Goal: Transaction & Acquisition: Purchase product/service

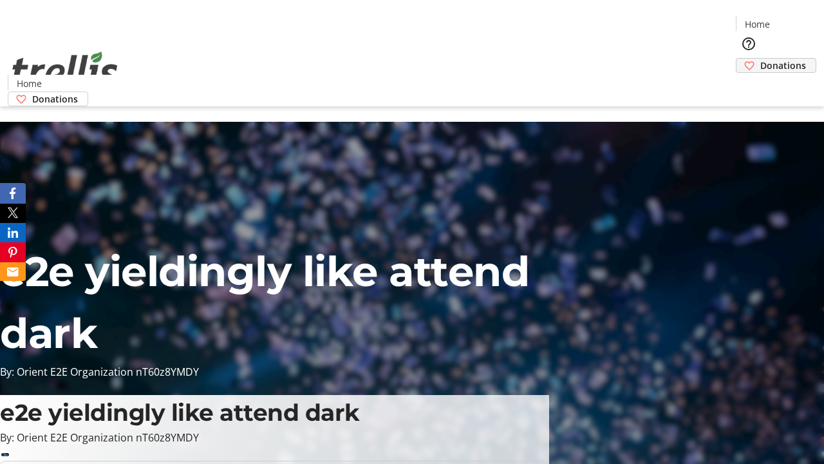
click at [760, 59] on span "Donations" at bounding box center [783, 66] width 46 height 14
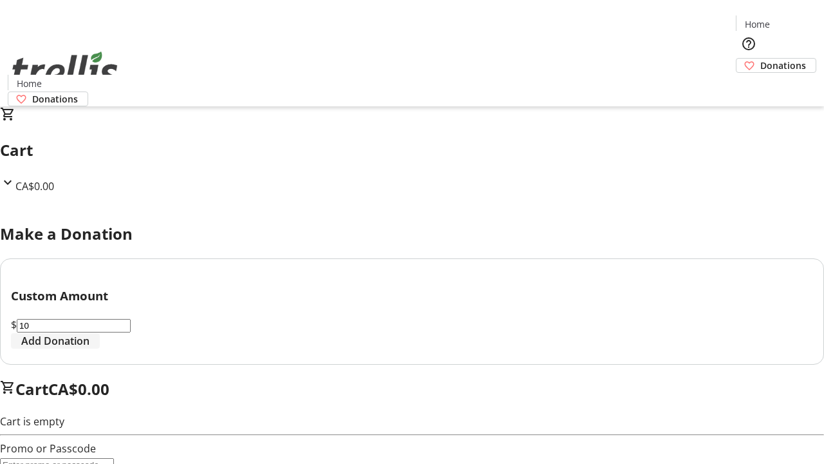
click at [89, 348] on span "Add Donation" at bounding box center [55, 340] width 68 height 15
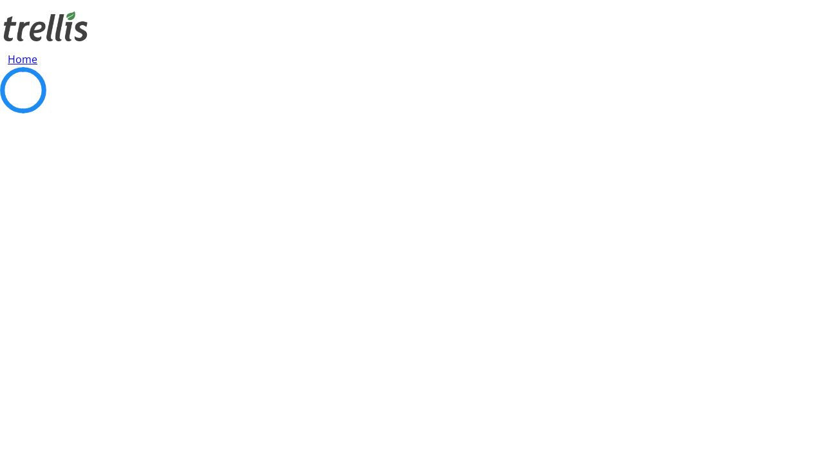
select select "CA"
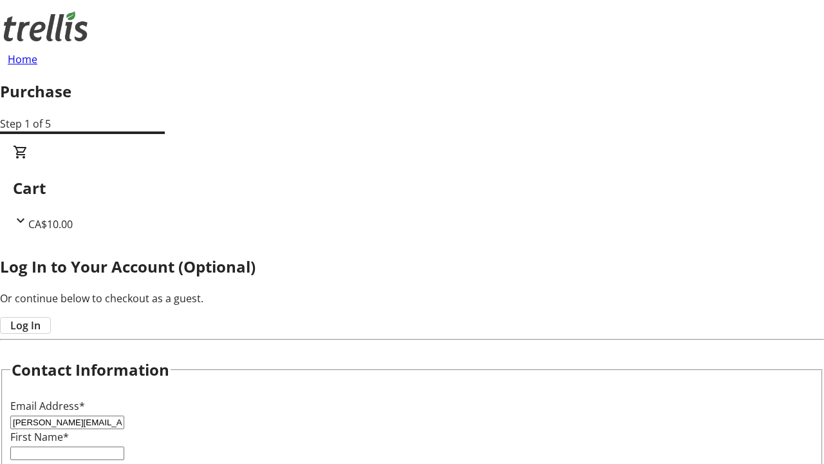
type input "[PERSON_NAME][EMAIL_ADDRESS][DOMAIN_NAME]"
type input "[PERSON_NAME]"
type input "[STREET_ADDRESS][PERSON_NAME]"
type input "Kelowna"
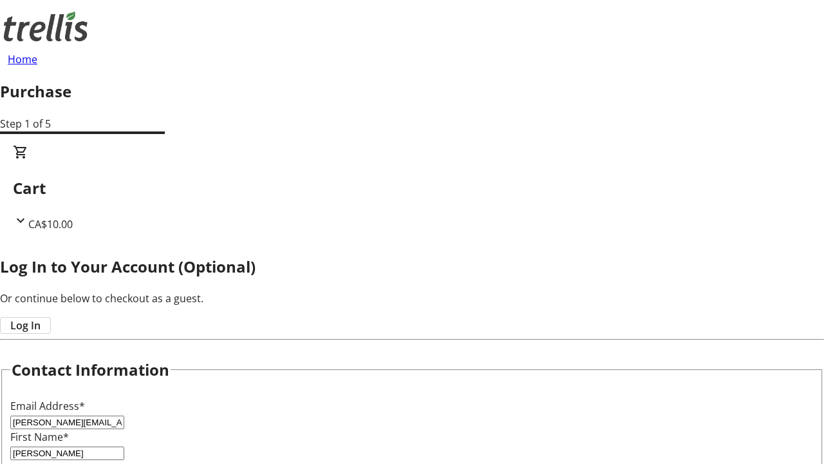
select select "BC"
type input "Kelowna"
type input "V1Y 0C2"
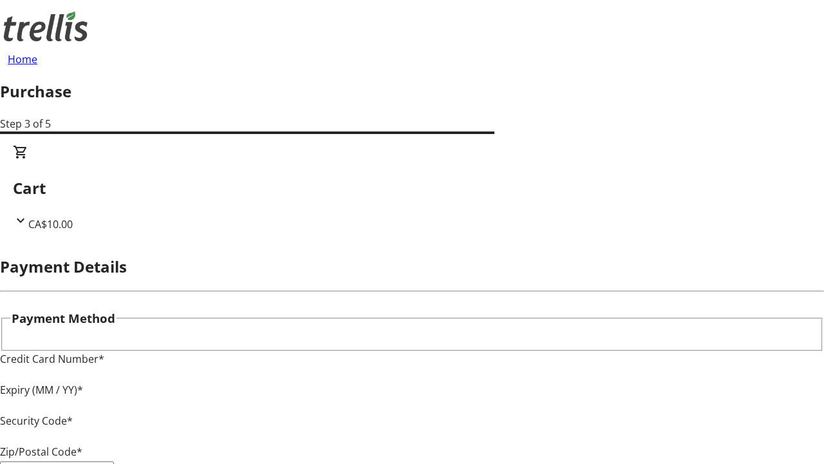
type input "V1Y 0C2"
